Goal: Task Accomplishment & Management: Manage account settings

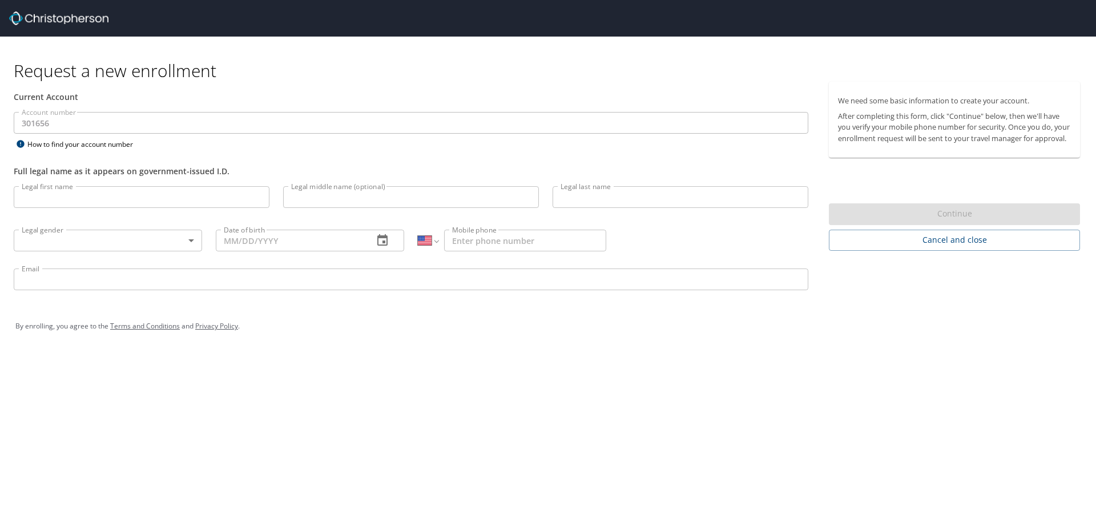
select select "US"
click at [661, 406] on div "Request a new enrollment Current Account Account number 301656 Account number H…" at bounding box center [548, 262] width 1096 height 525
click at [456, 333] on div "By enrolling, you agree to the Terms and Conditions and Privacy Policy ." at bounding box center [547, 326] width 1065 height 29
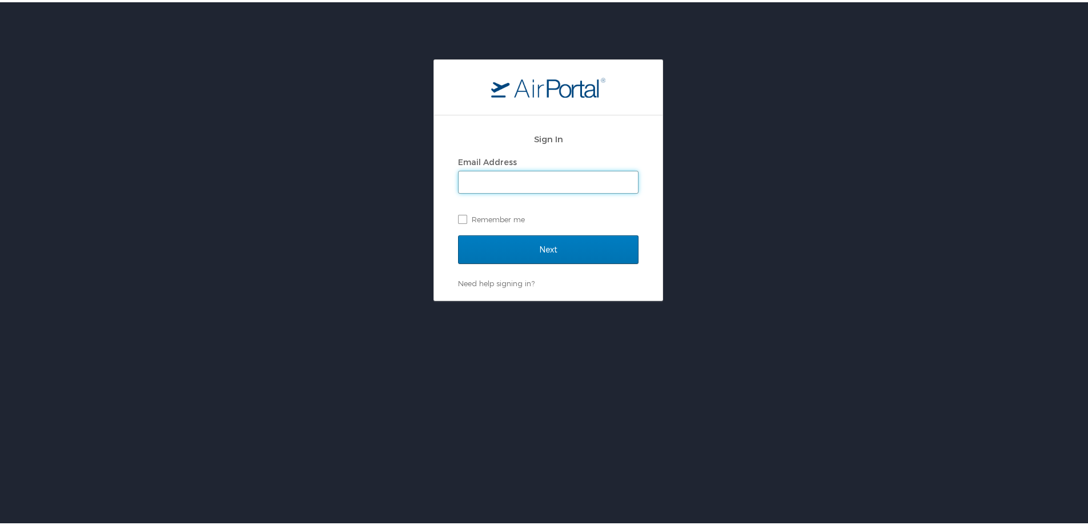
click at [490, 185] on input "Email Address" at bounding box center [547, 180] width 179 height 22
paste input "kveliz@blueforceinc.com"
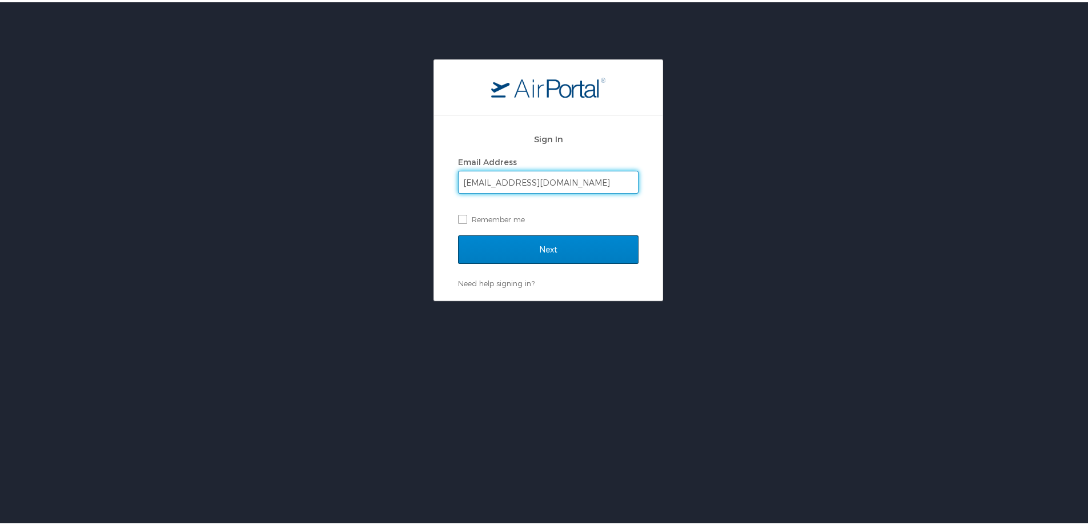
type input "kveliz@blueforceinc.com"
click at [481, 250] on input "Next" at bounding box center [548, 247] width 180 height 29
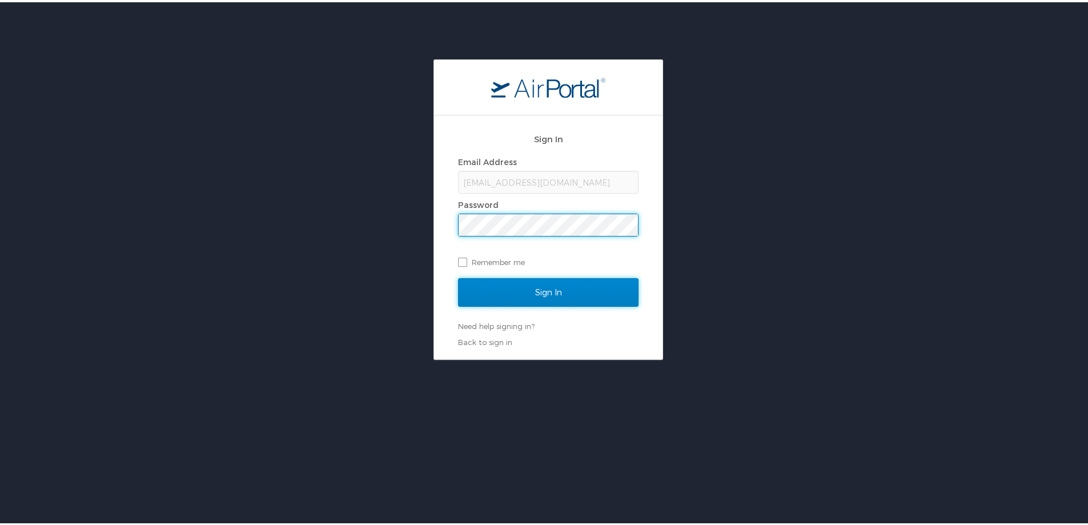
click at [510, 282] on input "Sign In" at bounding box center [548, 290] width 180 height 29
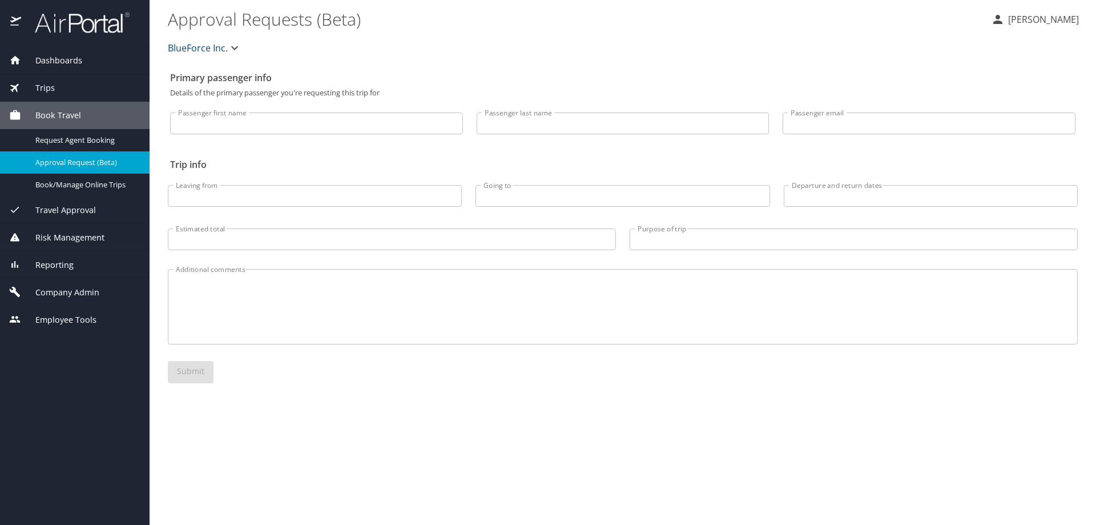
click at [242, 420] on div "Primary passenger info Details of the primary passenger you're requesting this …" at bounding box center [623, 295] width 910 height 458
click at [1018, 19] on p "Karla Veliz Linares" at bounding box center [1042, 20] width 74 height 14
click at [411, 464] on div at bounding box center [548, 262] width 1096 height 525
click at [79, 293] on span "Company Admin" at bounding box center [60, 292] width 78 height 13
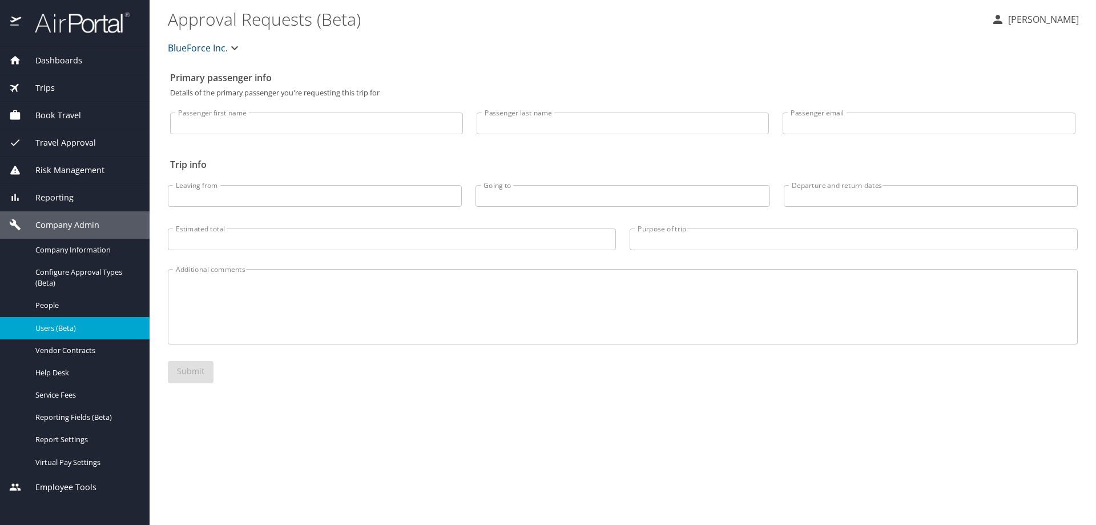
click at [75, 323] on span "Users (Beta)" at bounding box center [85, 328] width 100 height 11
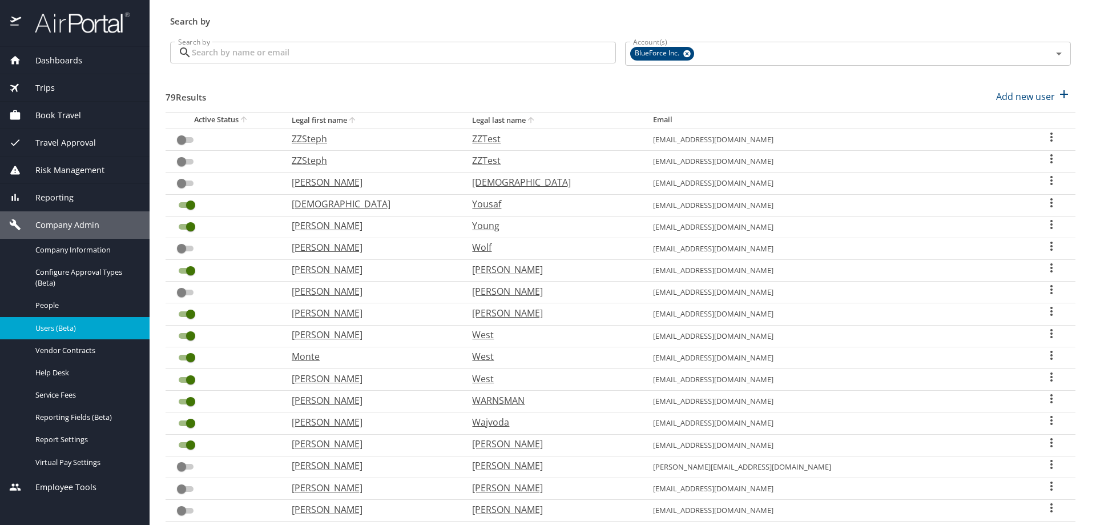
scroll to position [57, 0]
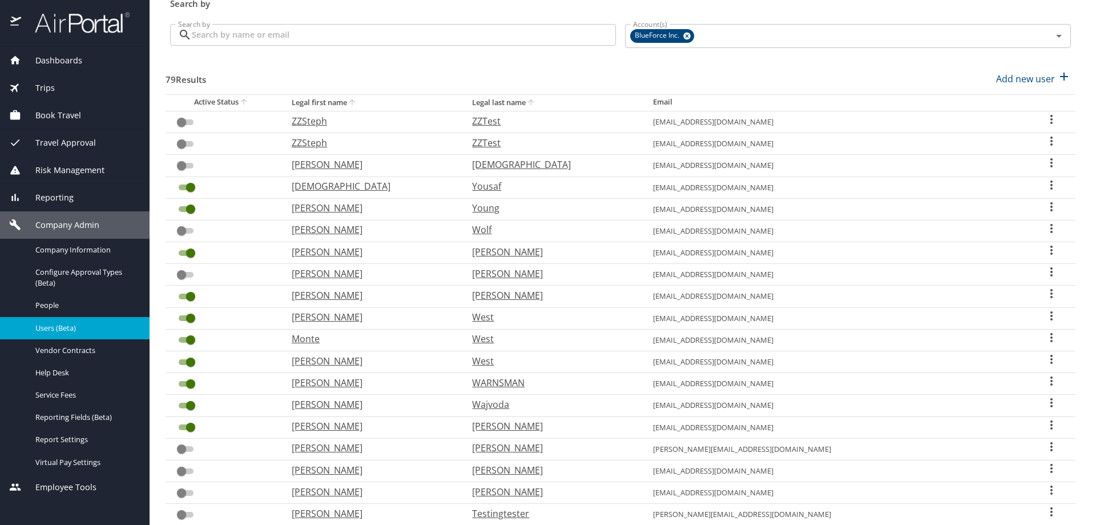
click at [269, 41] on input "Search by" at bounding box center [404, 35] width 424 height 22
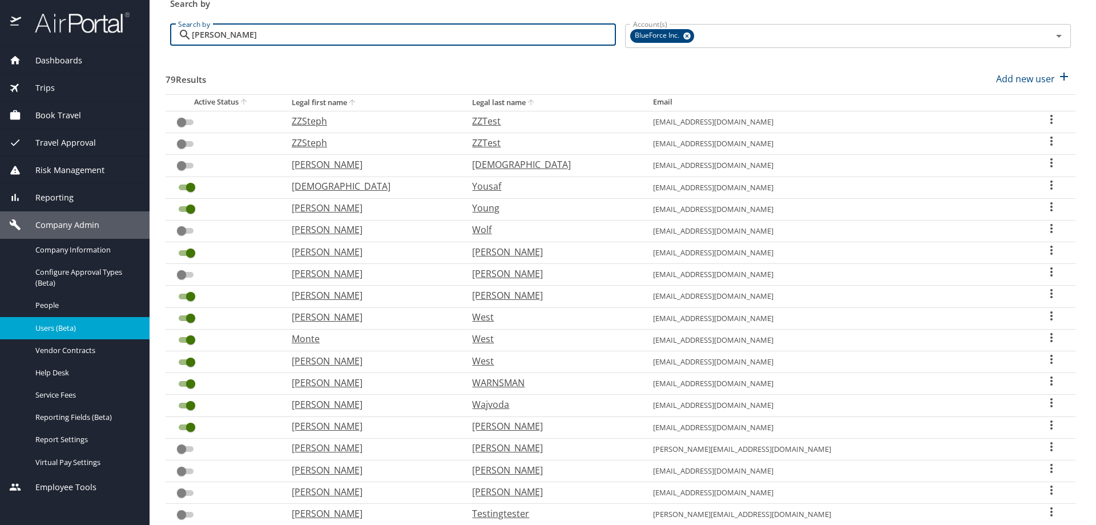
type input "loucks"
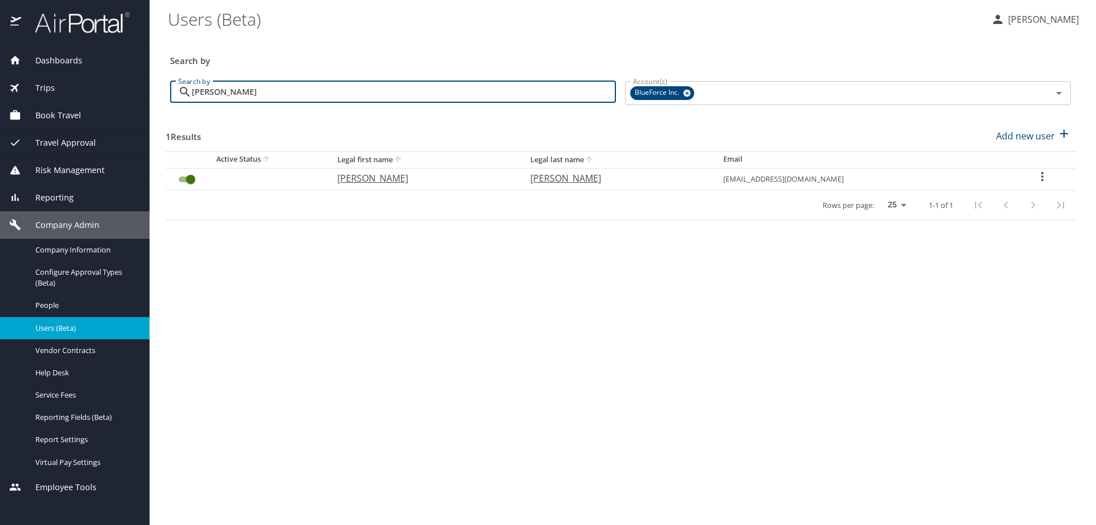
scroll to position [0, 0]
click at [190, 180] on input "User Search Table" at bounding box center [190, 179] width 41 height 14
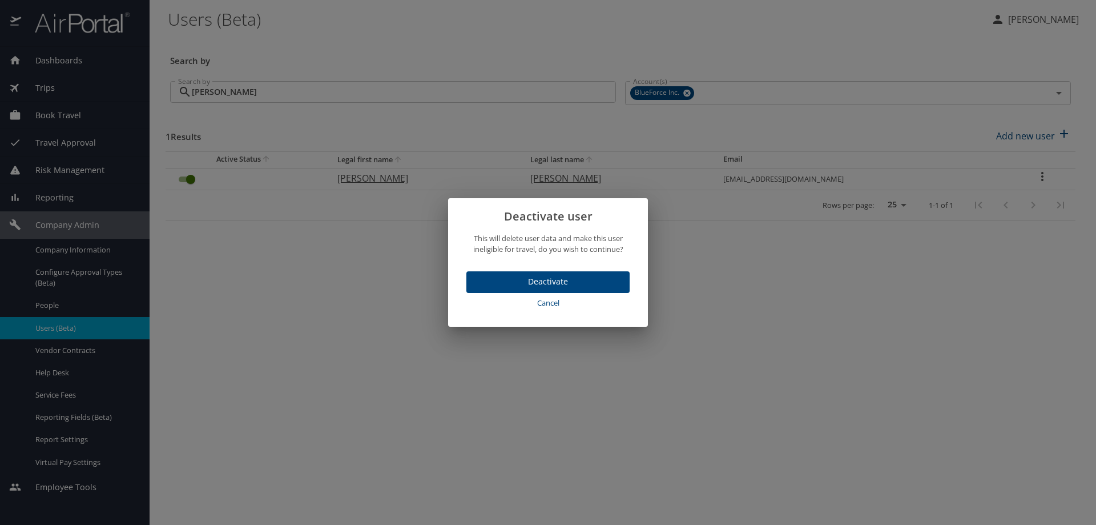
click at [548, 281] on span "Deactivate" at bounding box center [548, 282] width 145 height 14
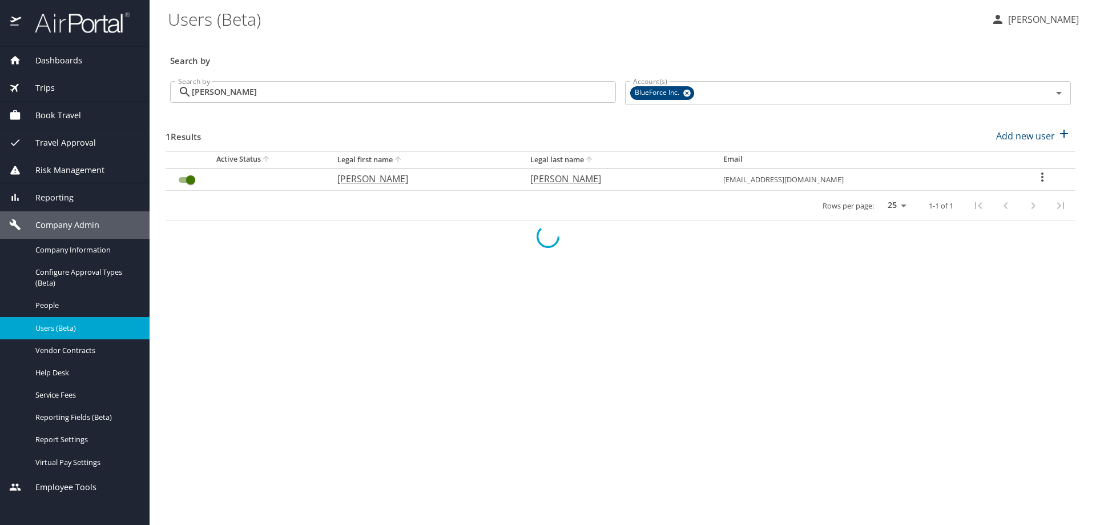
checkbox input "false"
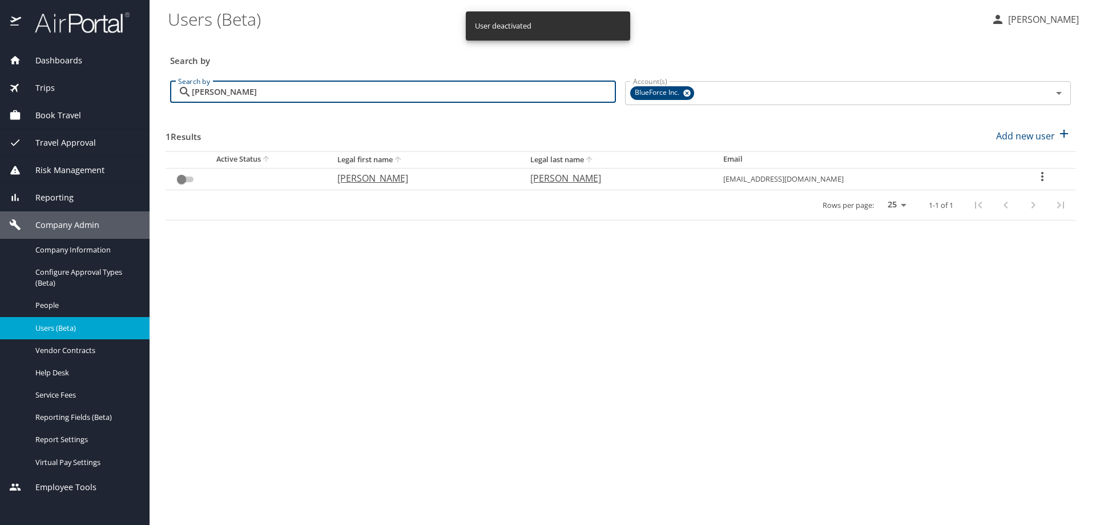
drag, startPoint x: 240, startPoint y: 94, endPoint x: 128, endPoint y: 95, distance: 111.9
click at [128, 95] on div "Dashboards AirPortal 360™ Manager My Travel Dashboard Trips Airtinerary® Lookup…" at bounding box center [548, 262] width 1096 height 525
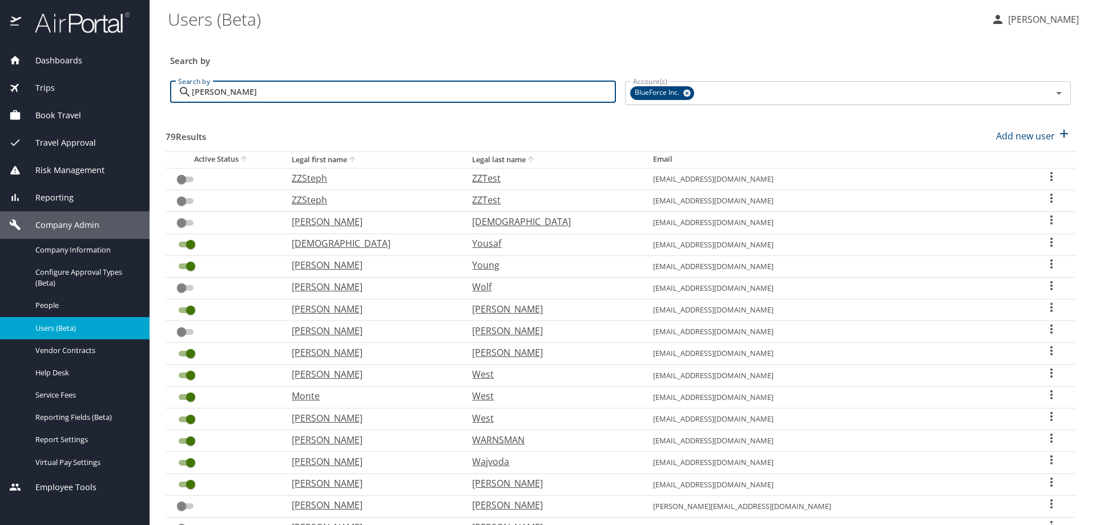
type input "tousley"
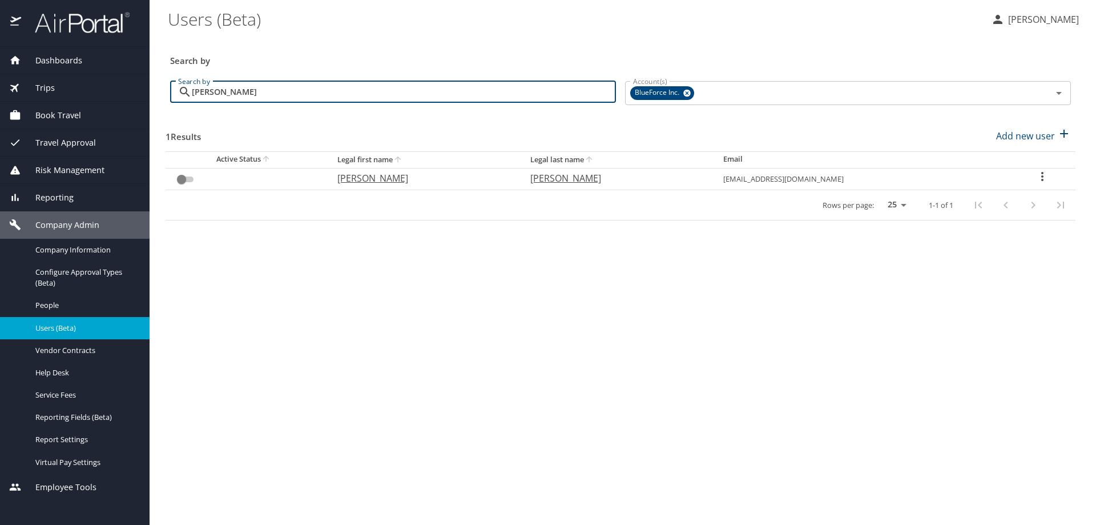
drag, startPoint x: 303, startPoint y: 100, endPoint x: 112, endPoint y: 87, distance: 191.7
click at [112, 87] on div "Dashboards AirPortal 360™ Manager My Travel Dashboard Trips Airtinerary® Lookup…" at bounding box center [548, 262] width 1096 height 525
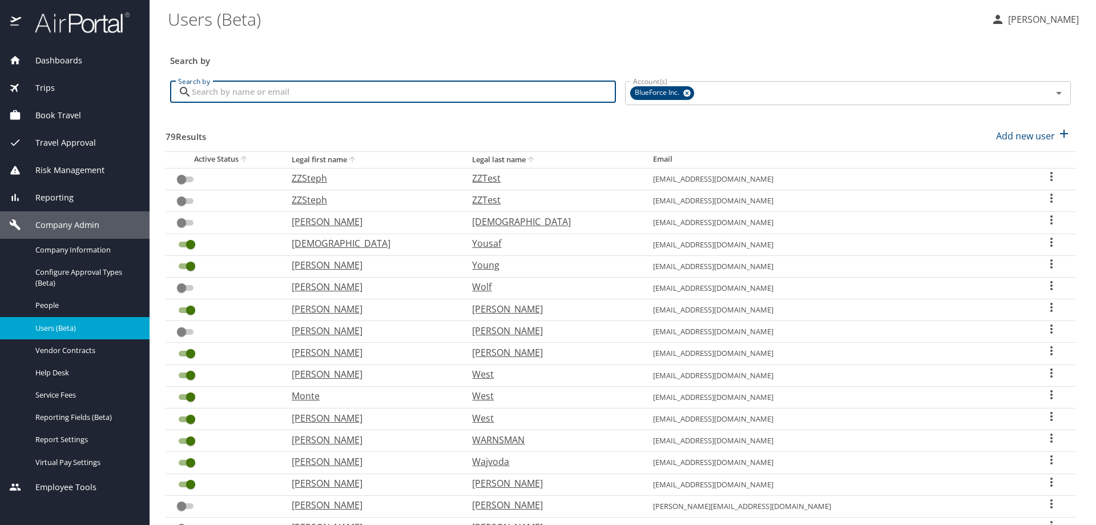
click at [839, 22] on \(Beta\) "Users (Beta)" at bounding box center [575, 18] width 814 height 35
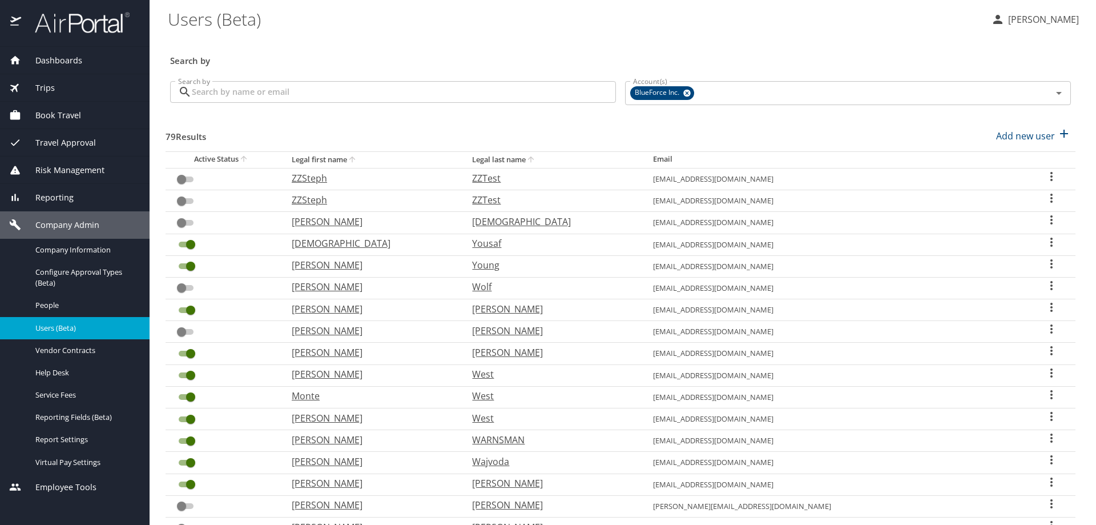
click at [295, 87] on input "Search by" at bounding box center [404, 92] width 424 height 22
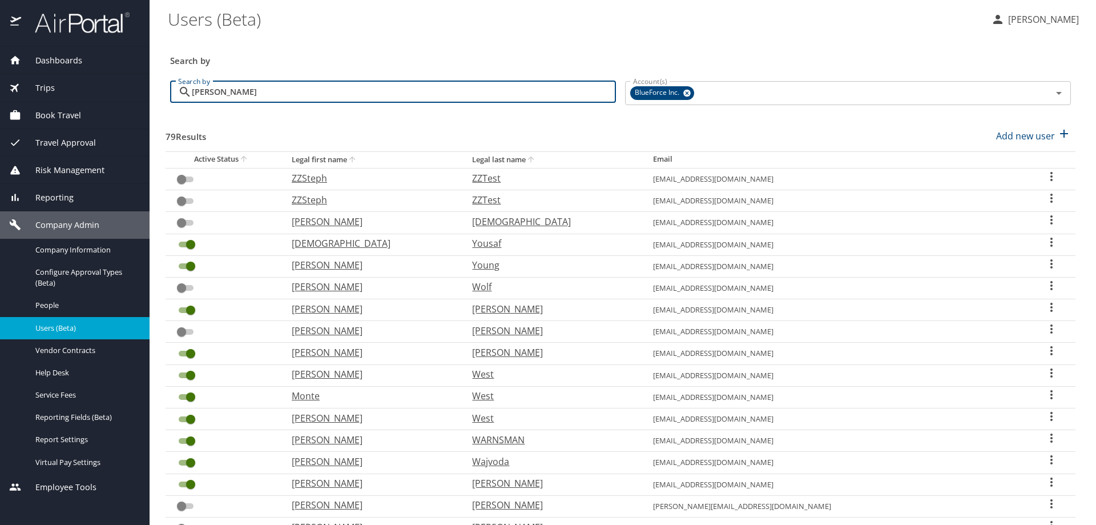
type input "castillo"
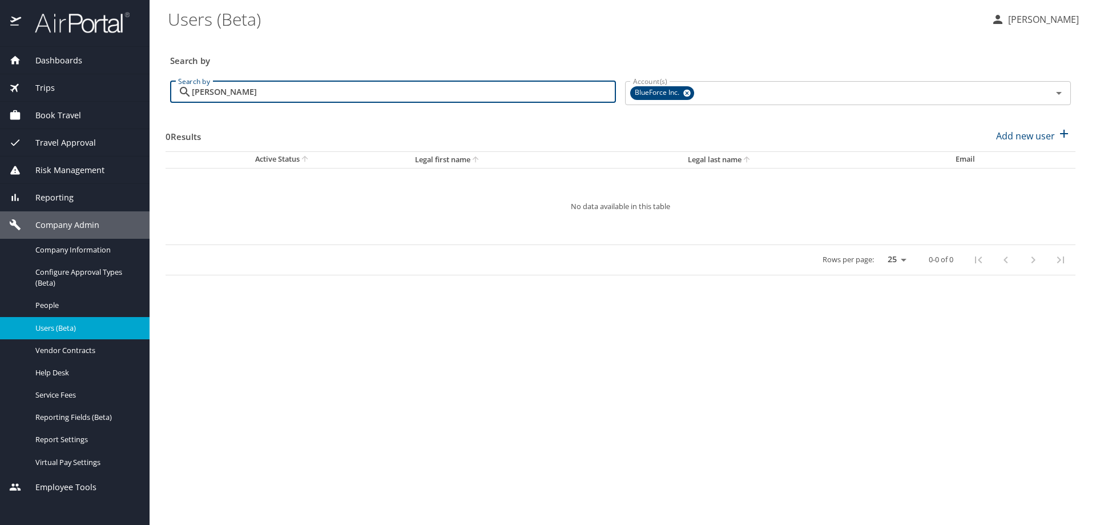
drag, startPoint x: 295, startPoint y: 87, endPoint x: 10, endPoint y: 95, distance: 284.4
click at [10, 95] on div "Dashboards AirPortal 360™ Manager My Travel Dashboard Trips Airtinerary® Lookup…" at bounding box center [548, 262] width 1096 height 525
drag, startPoint x: 231, startPoint y: 93, endPoint x: 153, endPoint y: 92, distance: 78.2
click at [153, 92] on main "Users (Beta) Karla Veliz Linares Search by Search by flannery Search by Account…" at bounding box center [623, 262] width 947 height 525
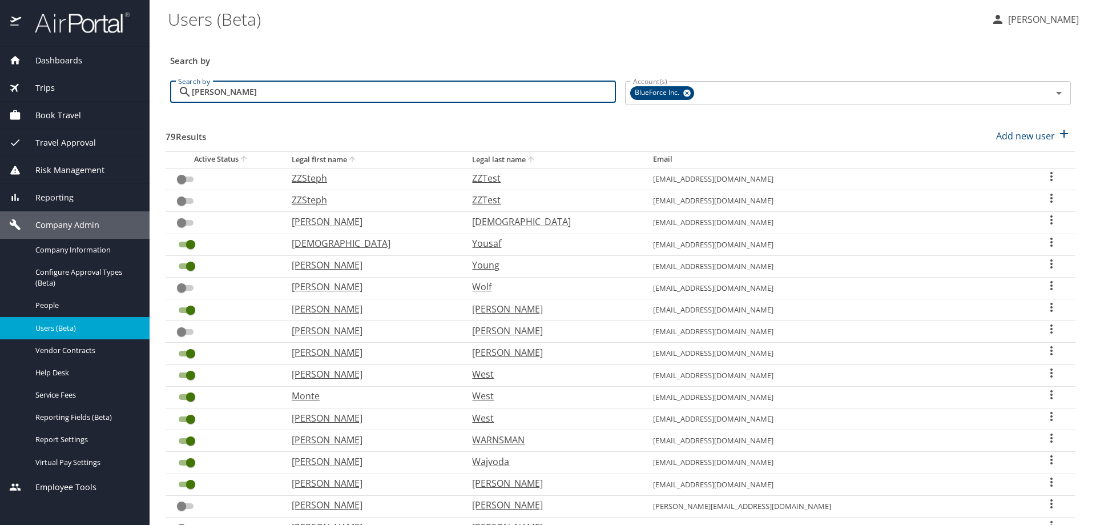
type input "robert"
checkbox input "true"
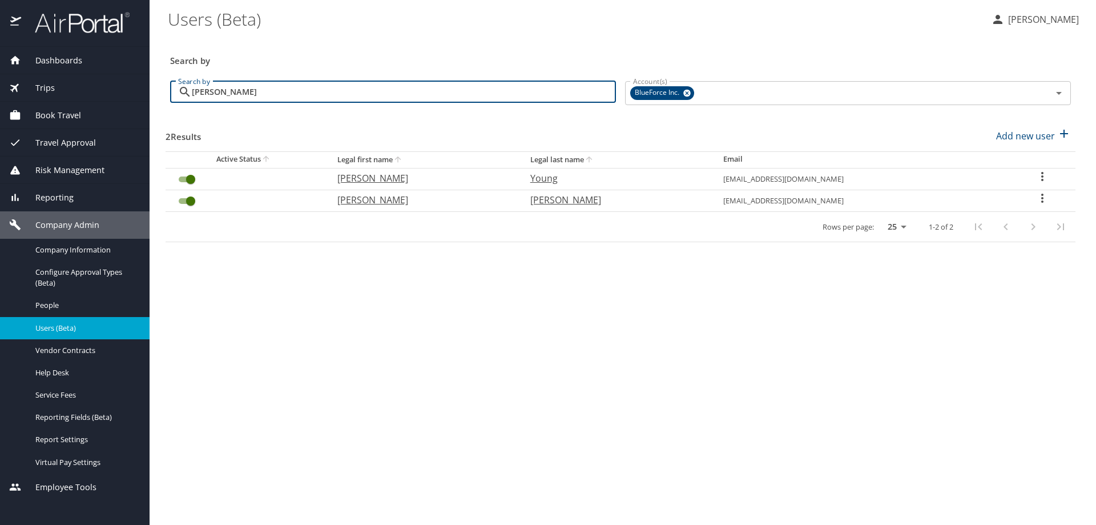
drag, startPoint x: 239, startPoint y: 90, endPoint x: 120, endPoint y: 84, distance: 118.3
click at [120, 84] on div "Dashboards AirPortal 360™ Manager My Travel Dashboard Trips Airtinerary® Lookup…" at bounding box center [548, 262] width 1096 height 525
paste input "Flannery"
type input "Flannery"
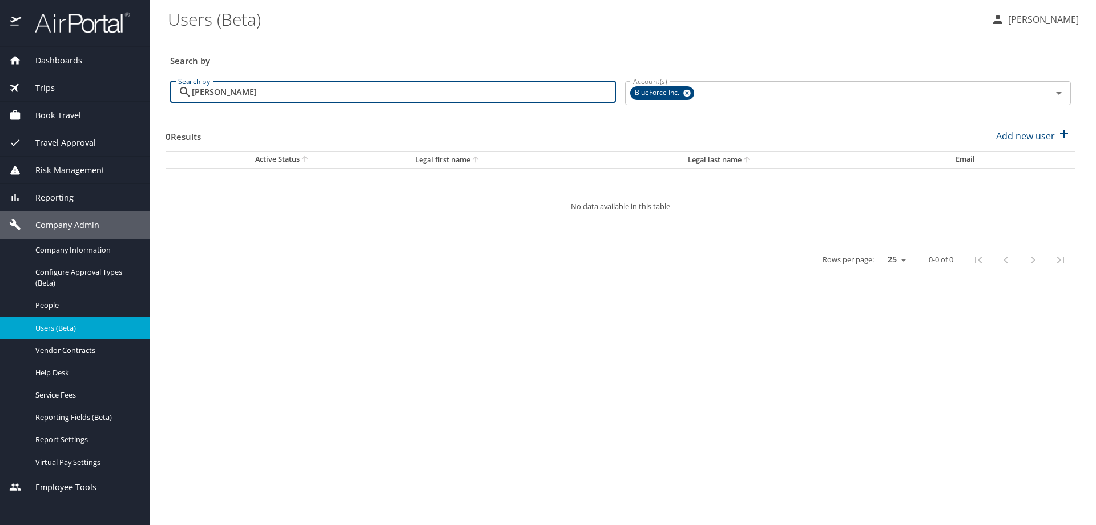
drag, startPoint x: 336, startPoint y: 96, endPoint x: 84, endPoint y: 96, distance: 252.3
click at [84, 96] on div "Dashboards AirPortal 360™ Manager My Travel Dashboard Trips Airtinerary® Lookup…" at bounding box center [548, 262] width 1096 height 525
